Goal: Task Accomplishment & Management: Use online tool/utility

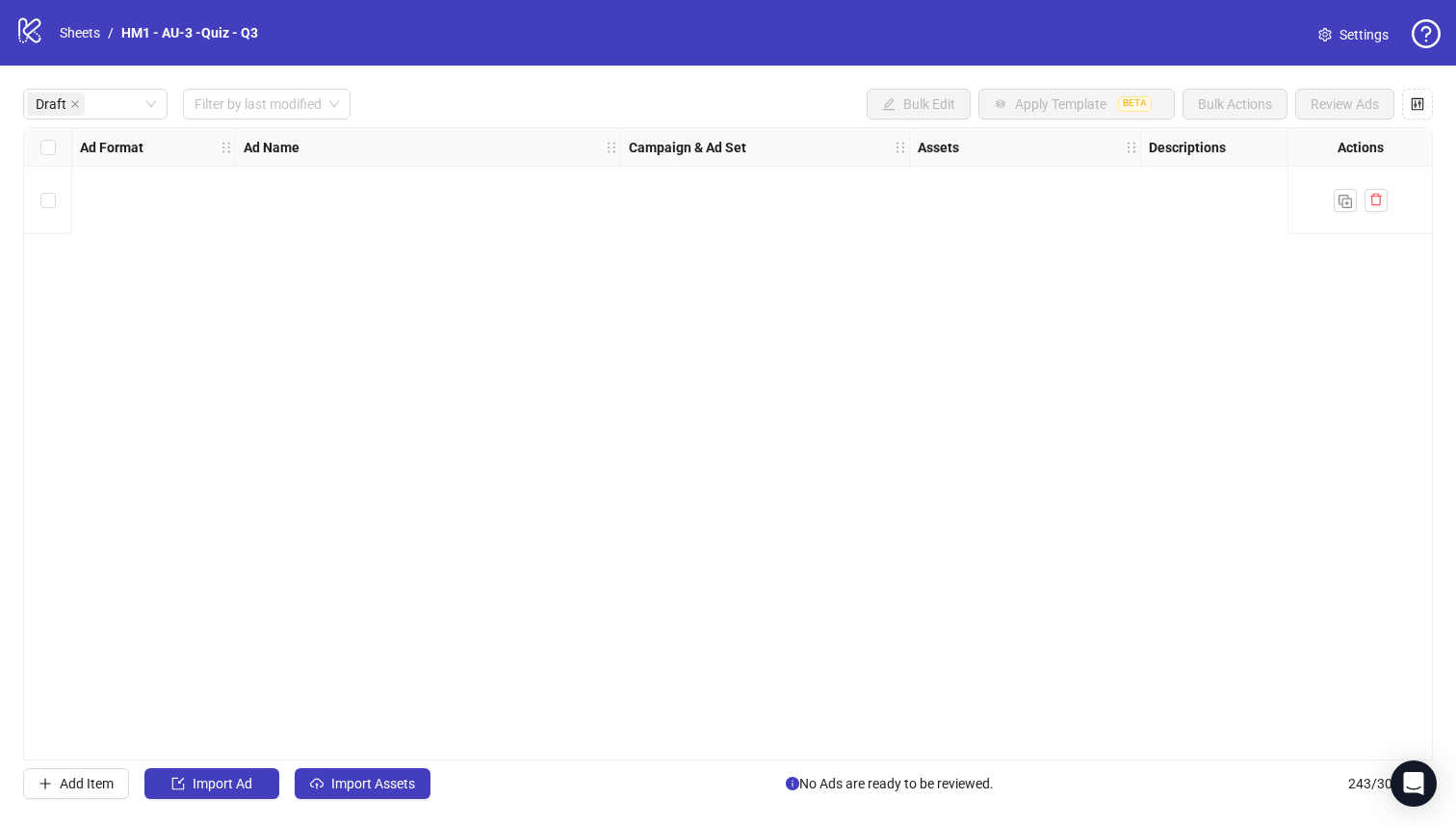
scroll to position [0, 1741]
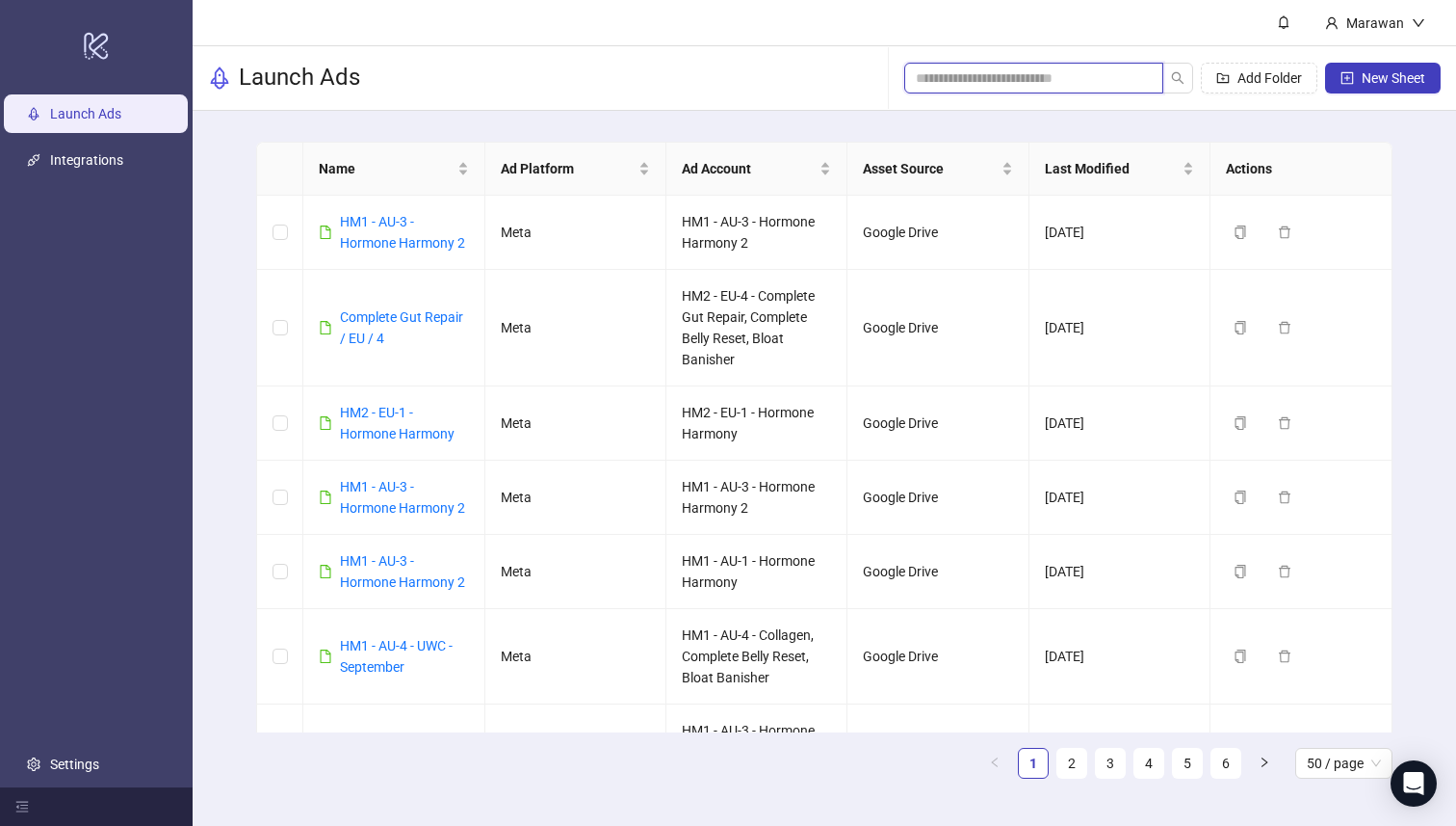
click at [1098, 81] on input "search" at bounding box center [1026, 78] width 221 height 22
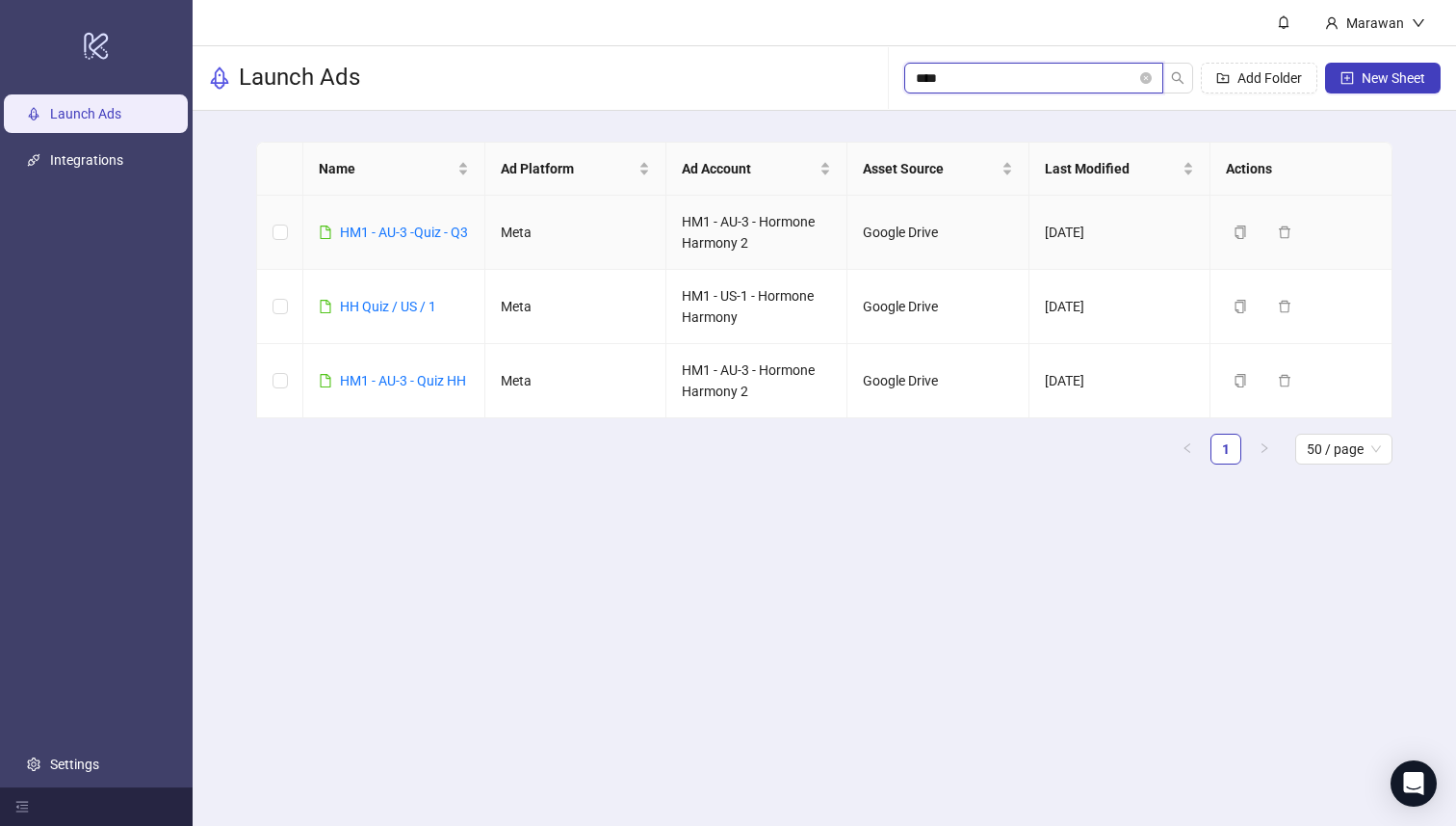
type input "****"
click at [410, 222] on div "HM1 - AU-3 -Quiz - Q3" at bounding box center [404, 232] width 128 height 22
click at [413, 225] on link "HM1 - AU-3 -Quiz - Q3" at bounding box center [404, 232] width 128 height 16
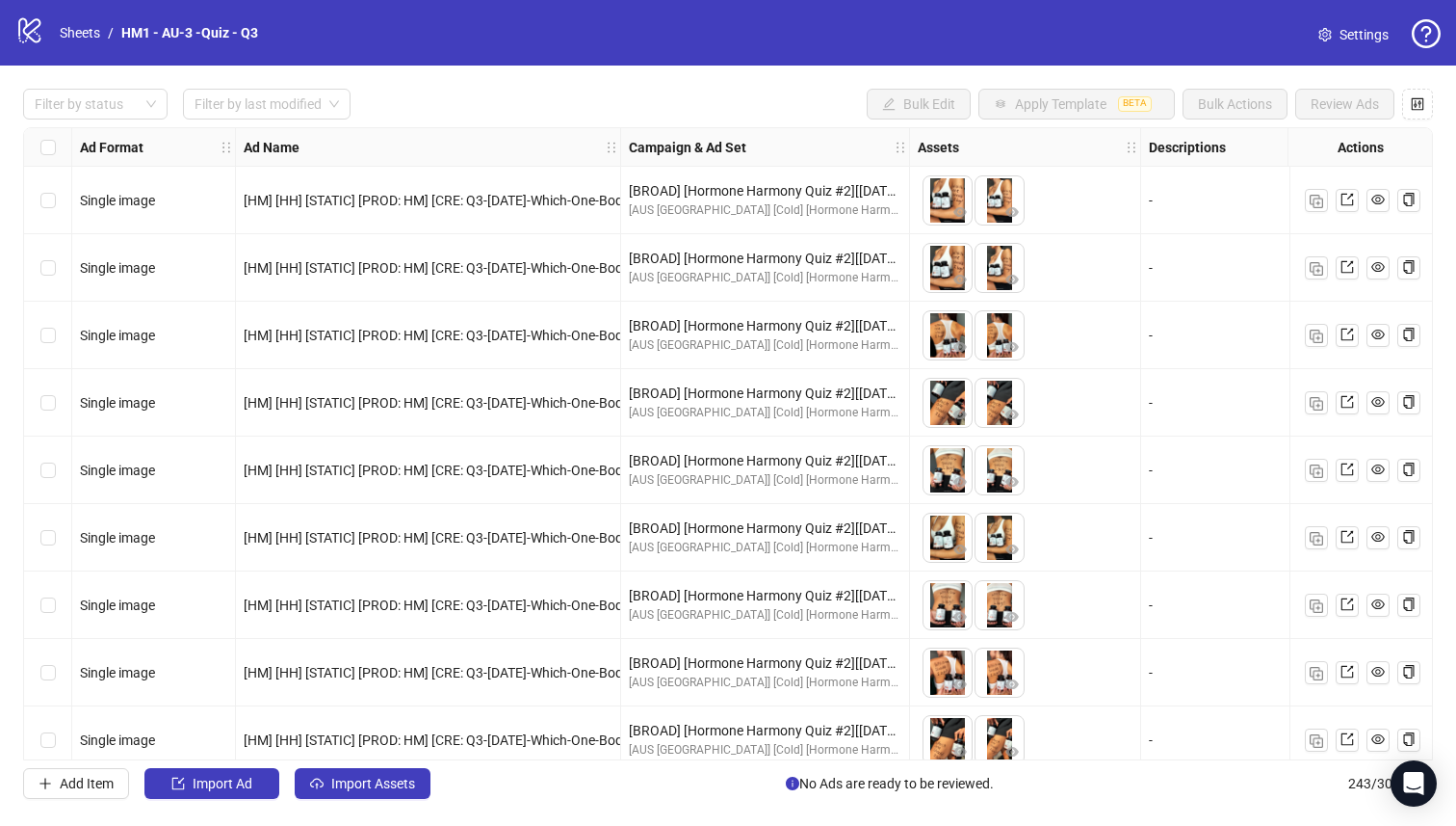
click at [109, 123] on div "Filter by status Filter by last modified Bulk Edit Apply Template BETA Bulk Act…" at bounding box center [728, 443] width 1456 height 756
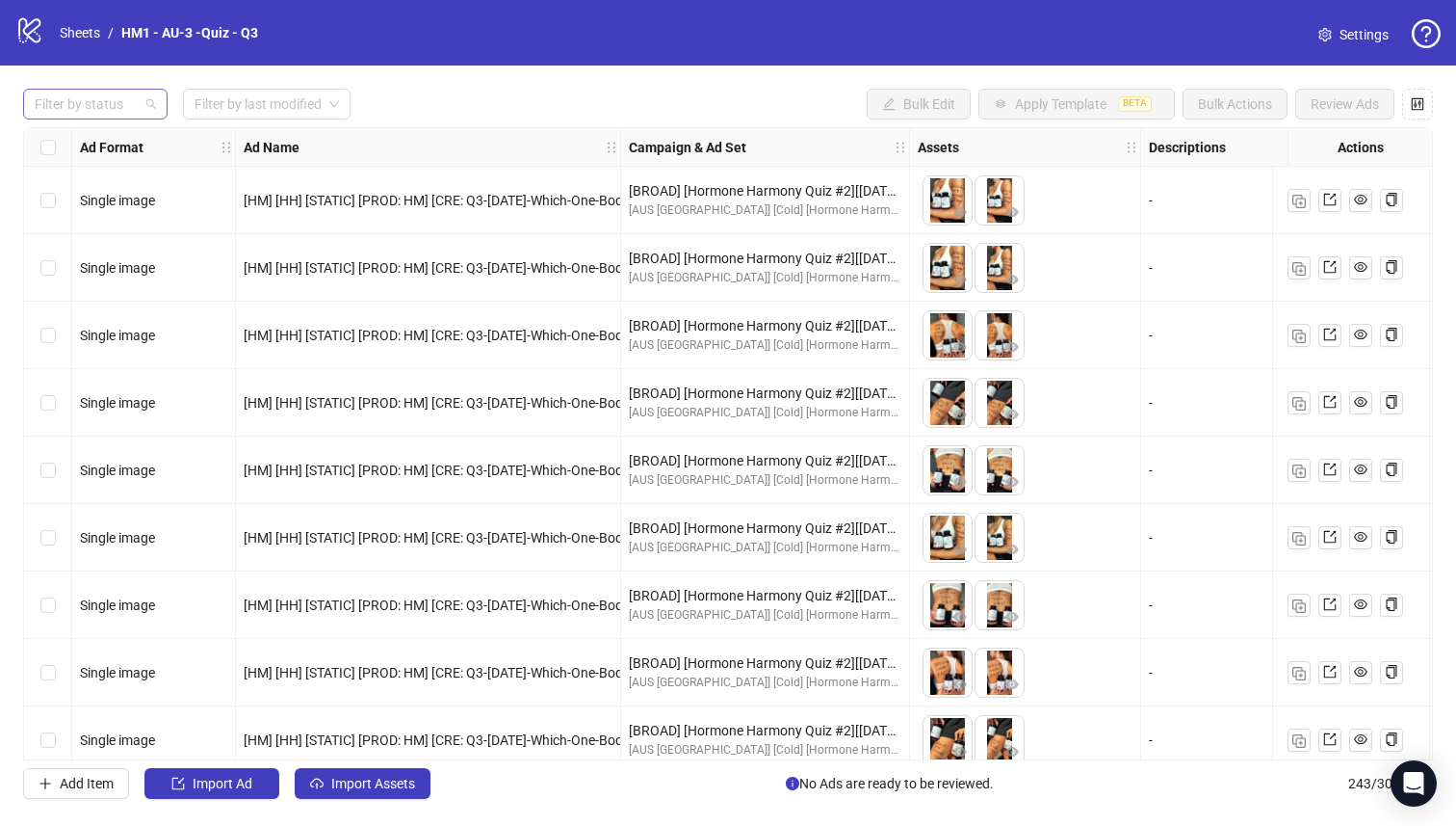
click at [95, 100] on div at bounding box center [85, 104] width 117 height 27
click at [94, 122] on div "Filter by status Filter by last modified Bulk Edit Apply Template BETA Bulk Act…" at bounding box center [728, 443] width 1456 height 756
click at [94, 137] on strong "Ad Format" at bounding box center [112, 147] width 64 height 22
click at [94, 110] on div at bounding box center [85, 104] width 117 height 27
click at [94, 147] on div "Draft" at bounding box center [95, 144] width 114 height 22
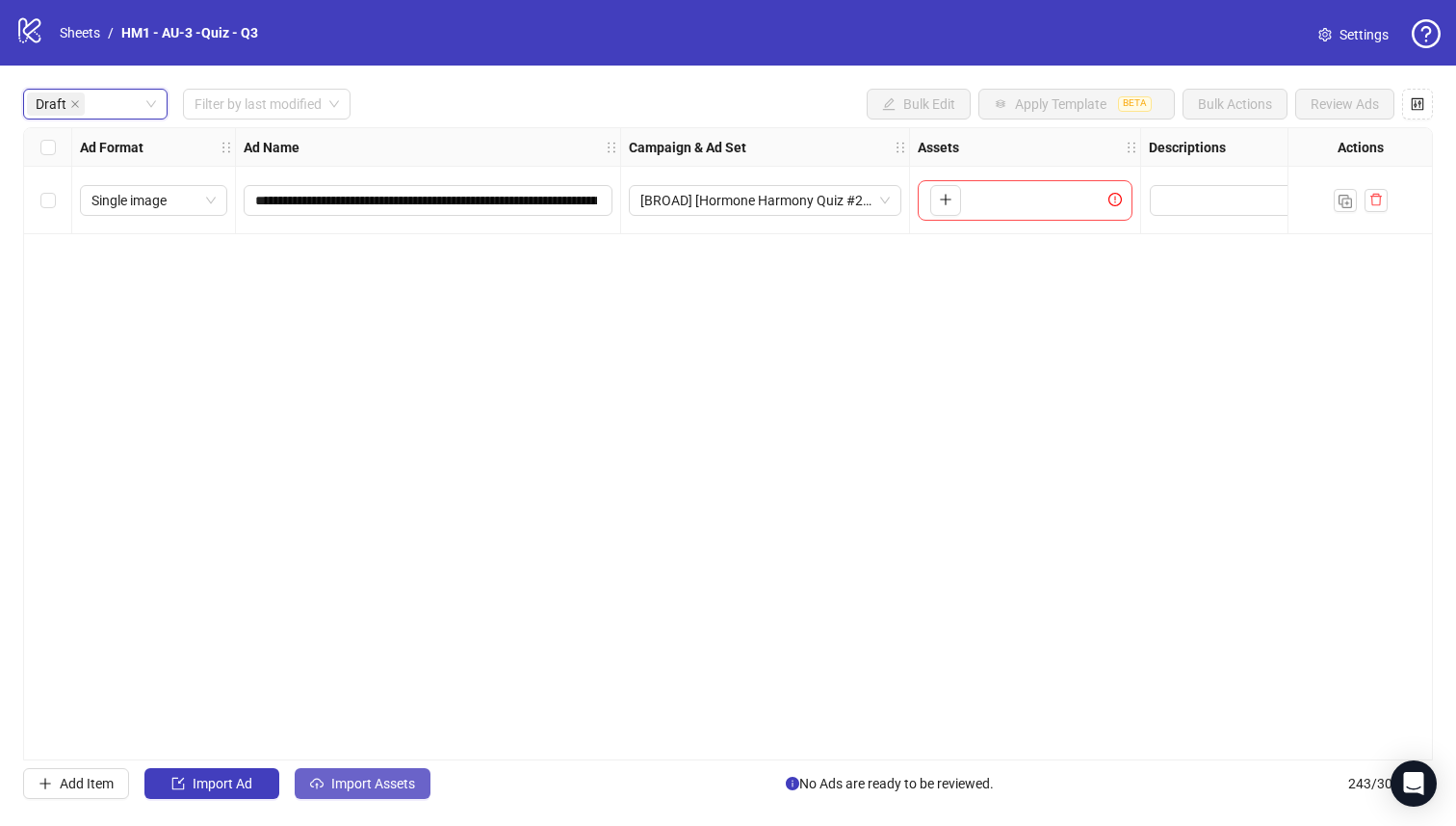
click at [386, 784] on span "Import Assets" at bounding box center [373, 784] width 83 height 16
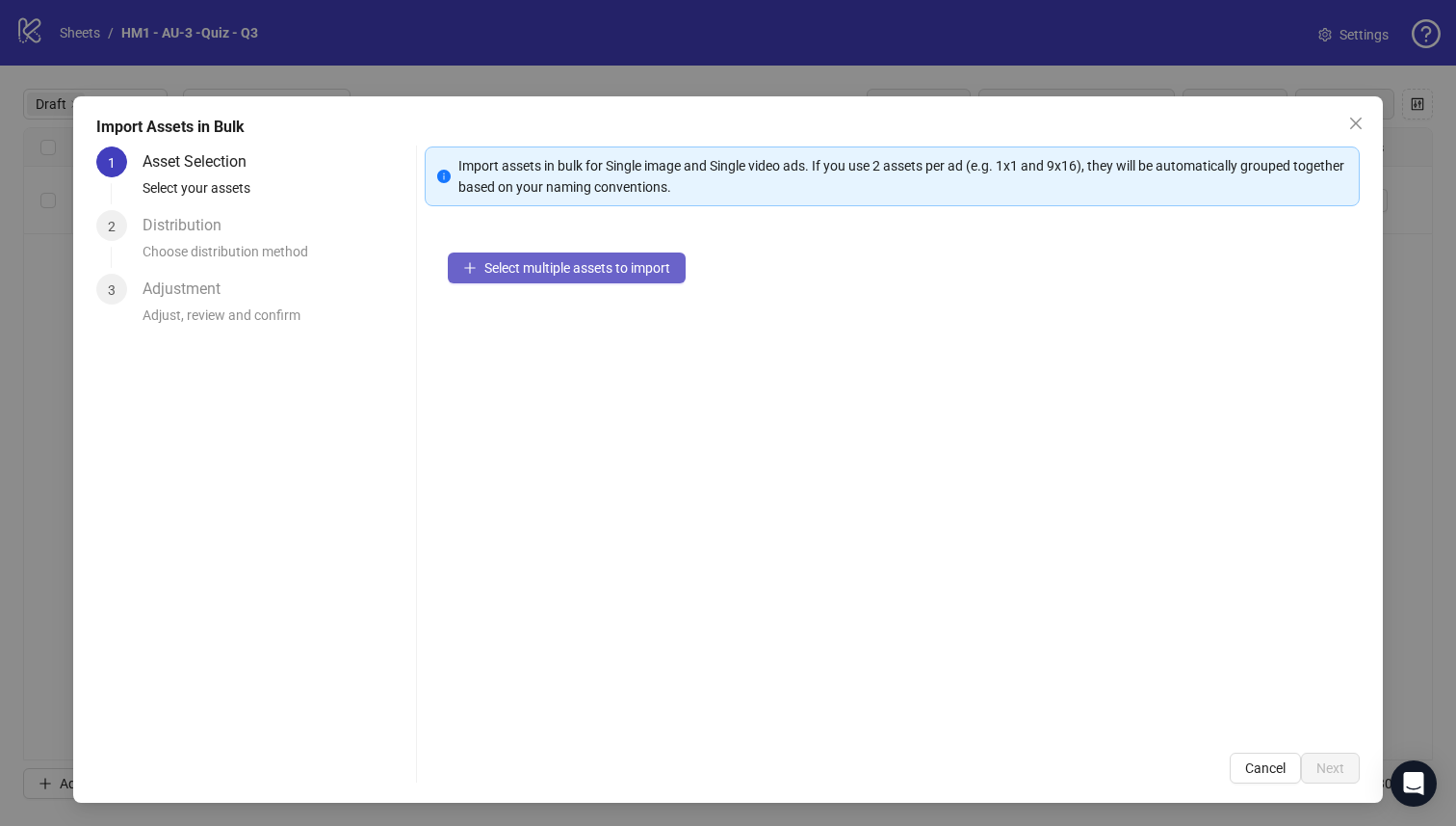
click at [628, 281] on button "Select multiple assets to import" at bounding box center [567, 267] width 238 height 30
click at [477, 274] on button "Select multiple assets to import" at bounding box center [567, 267] width 238 height 30
